Goal: Information Seeking & Learning: Stay updated

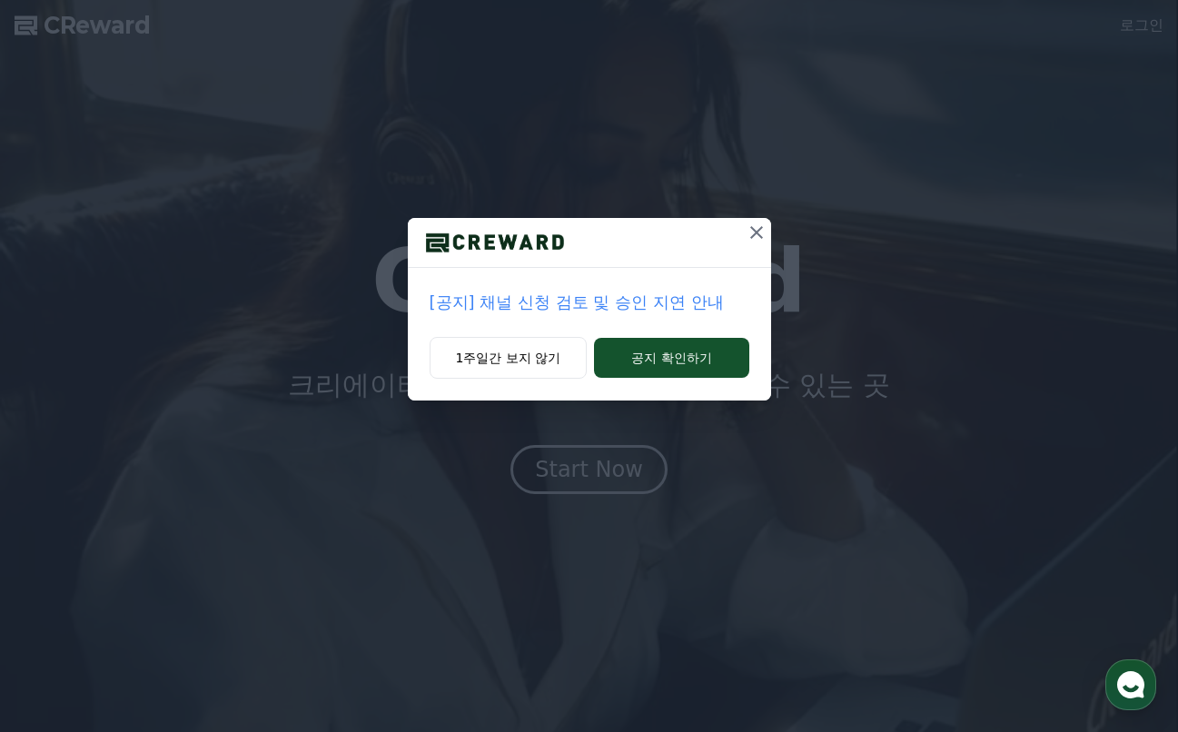
click at [749, 233] on icon at bounding box center [757, 233] width 22 height 22
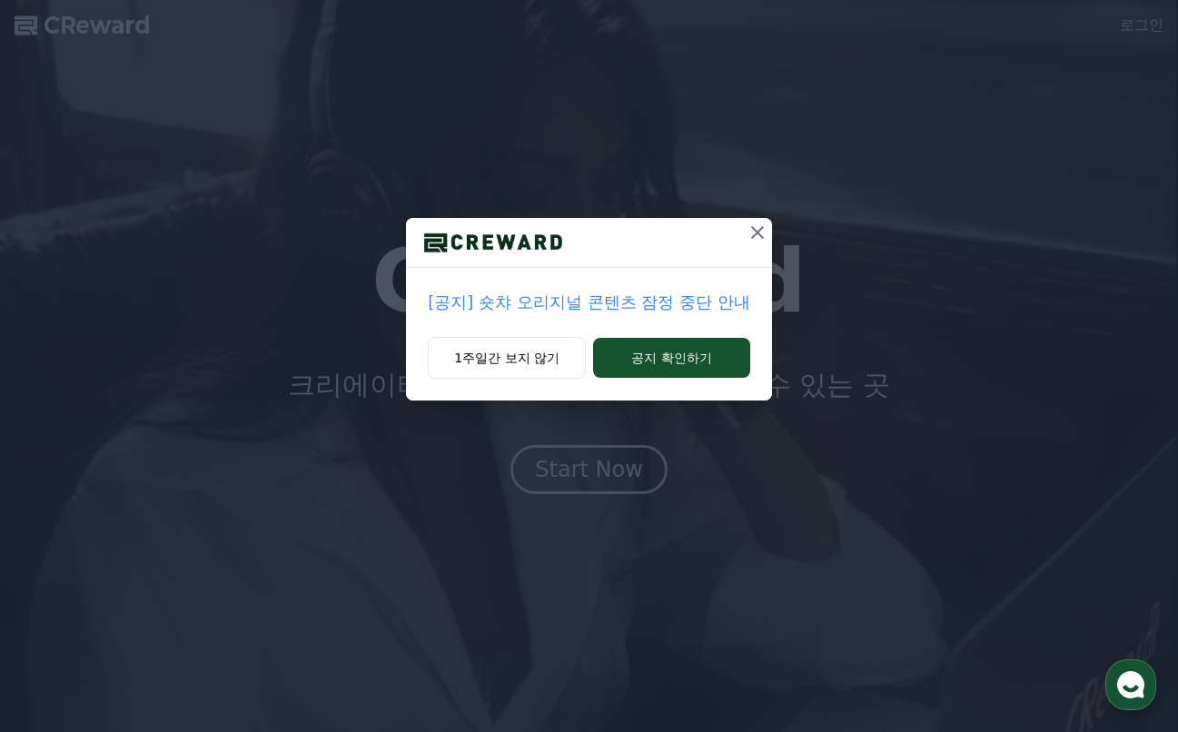
drag, startPoint x: 749, startPoint y: 233, endPoint x: 654, endPoint y: 283, distance: 107.7
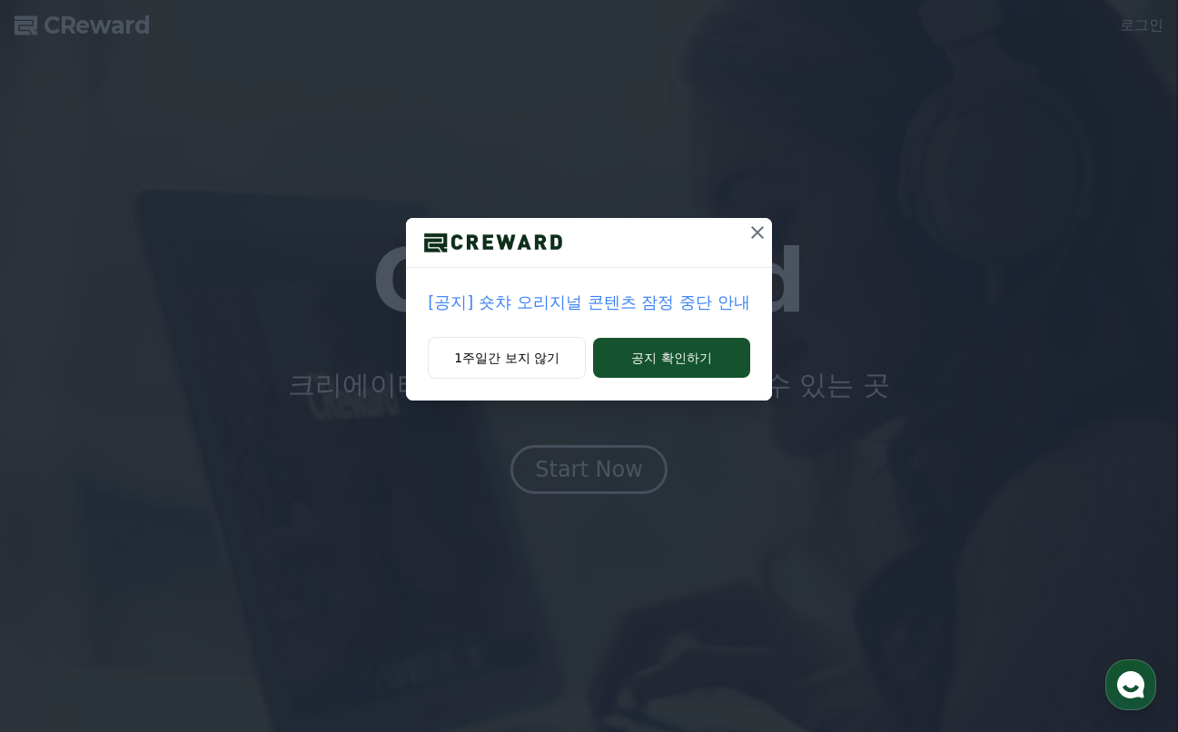
click at [663, 244] on div at bounding box center [588, 243] width 365 height 50
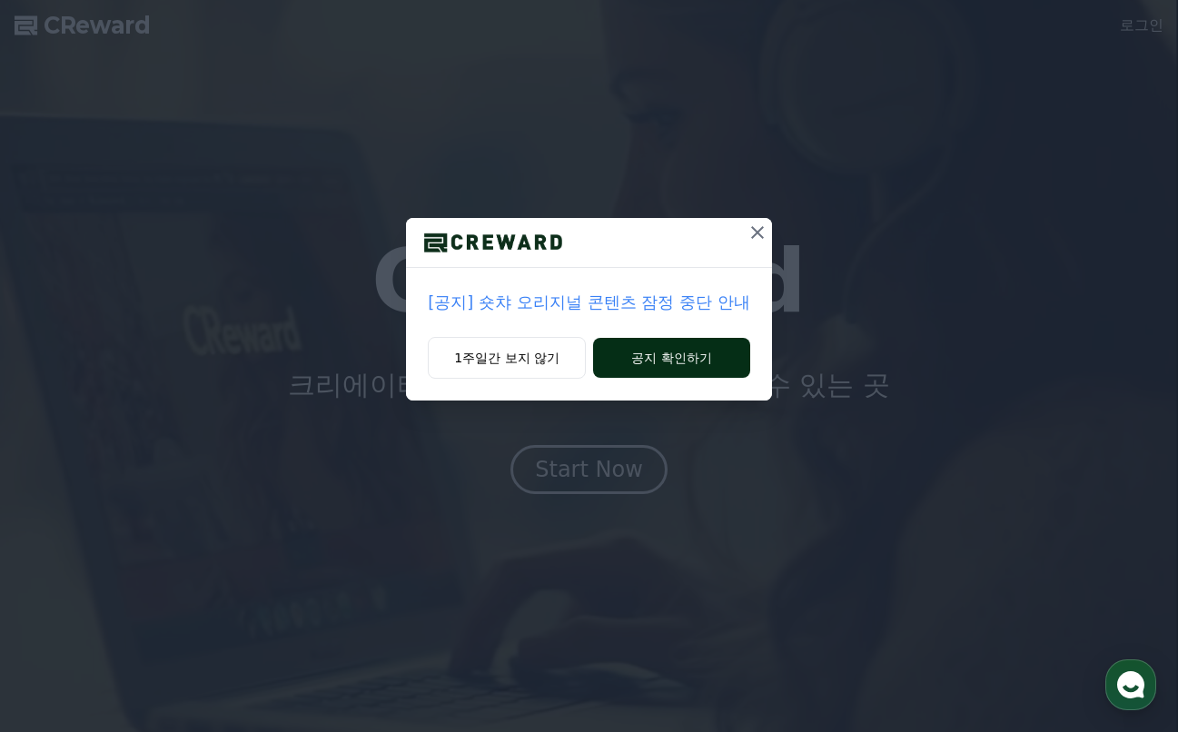
click at [669, 377] on button "공지 확인하기" at bounding box center [671, 358] width 157 height 40
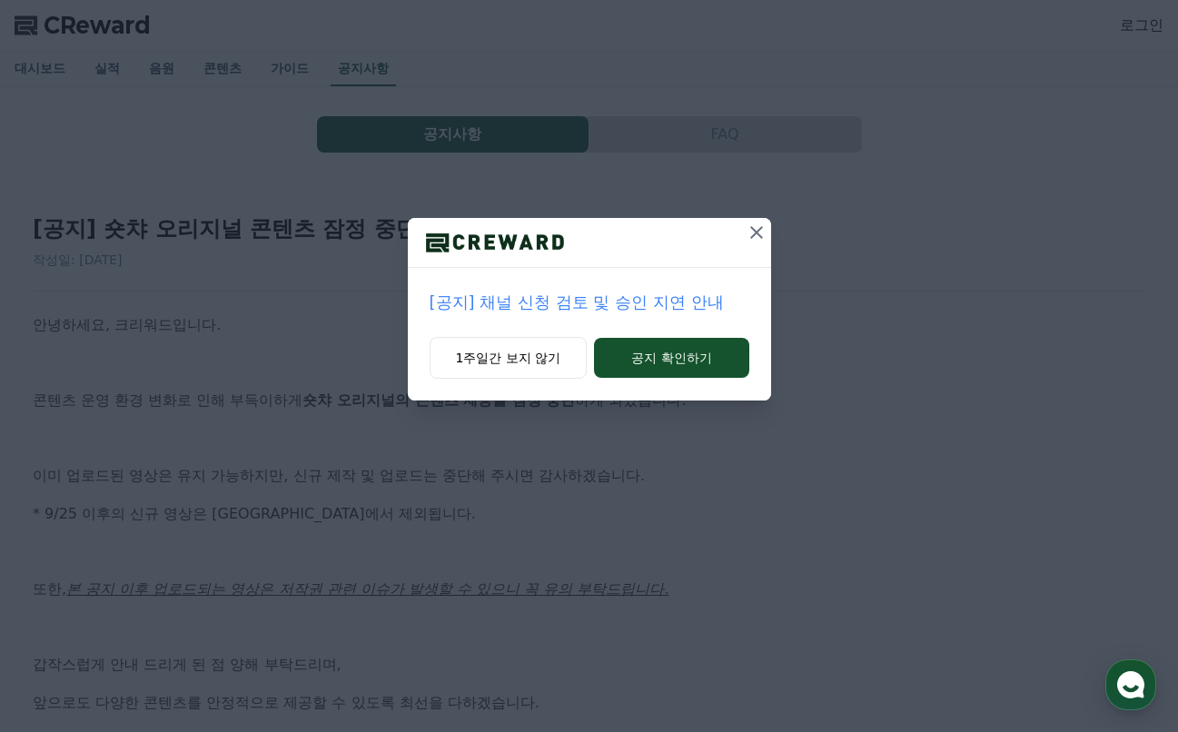
click at [749, 232] on icon at bounding box center [757, 233] width 22 height 22
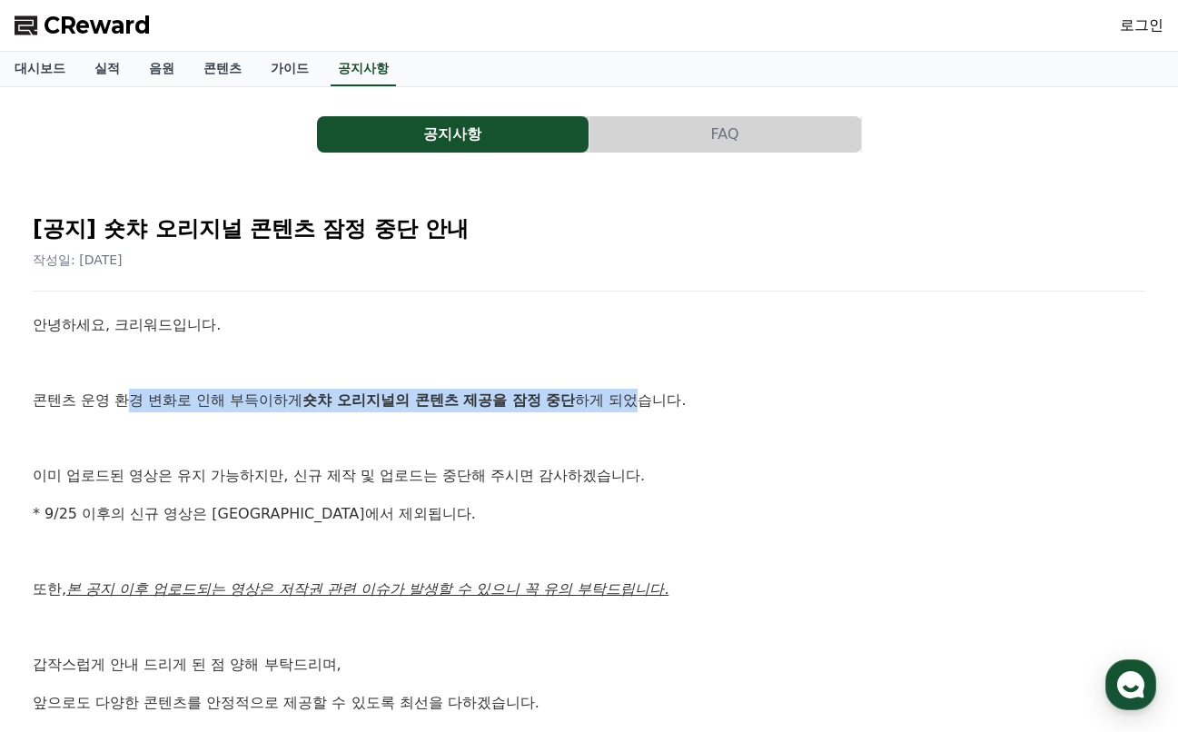
drag, startPoint x: 134, startPoint y: 395, endPoint x: 645, endPoint y: 393, distance: 510.5
click at [645, 393] on p "콘텐츠 운영 환경 변화로 인해 부득이하게 숏챠 오리지널의 콘텐츠 제공을 잠정 중단 하게 되었습니다." at bounding box center [589, 401] width 1113 height 24
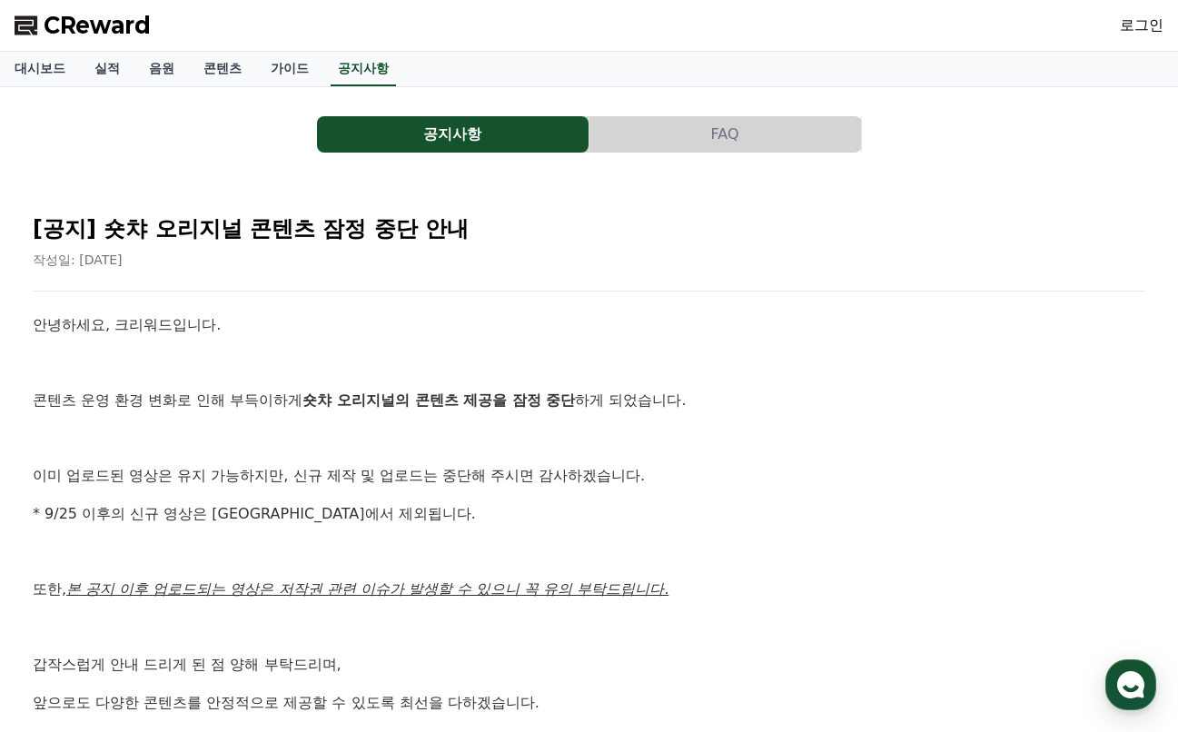
drag, startPoint x: 645, startPoint y: 393, endPoint x: 768, endPoint y: 398, distance: 123.6
click at [768, 398] on p "콘텐츠 운영 환경 변화로 인해 부득이하게 숏챠 오리지널의 콘텐츠 제공을 잠정 중단 하게 되었습니다." at bounding box center [589, 401] width 1113 height 24
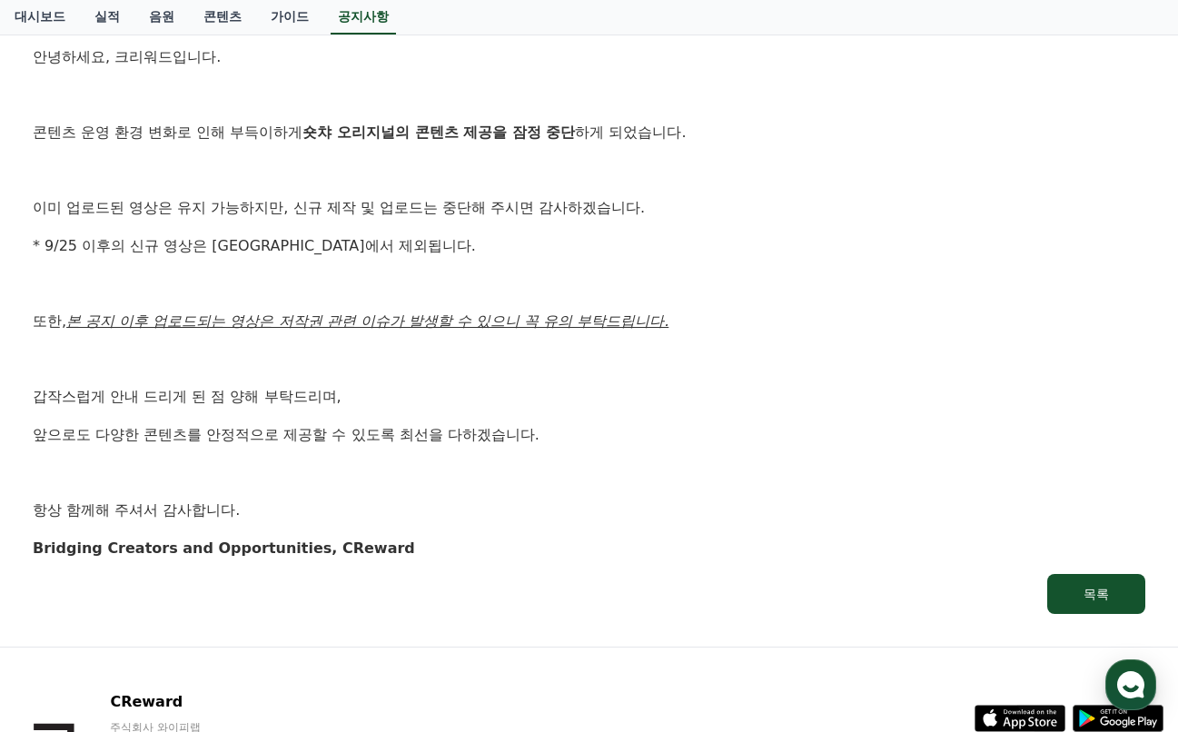
scroll to position [273, 0]
